Goal: Information Seeking & Learning: Find specific fact

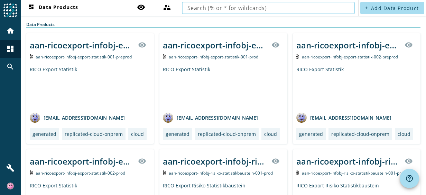
click at [336, 8] on input "text" at bounding box center [269, 8] width 162 height 8
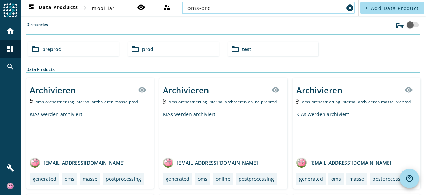
click at [266, 11] on input "oms-orc" at bounding box center [266, 8] width 156 height 8
type input "oms-orchestrierung-process-korrespondenz-auslieferung"
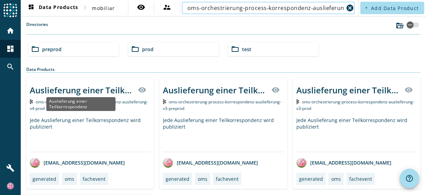
click at [113, 92] on div "Auslieferung einer Teilkorrespondenz" at bounding box center [82, 89] width 104 height 11
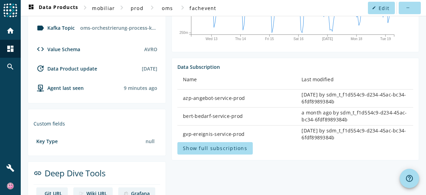
scroll to position [220, 0]
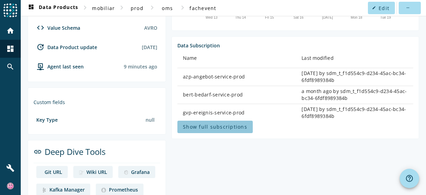
click at [235, 127] on span "Show full subscriptions" at bounding box center [215, 127] width 64 height 7
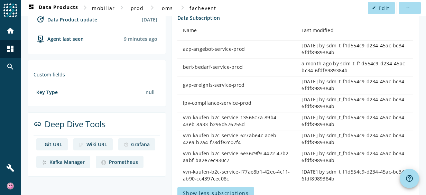
scroll to position [247, 0]
